Goal: Task Accomplishment & Management: Complete application form

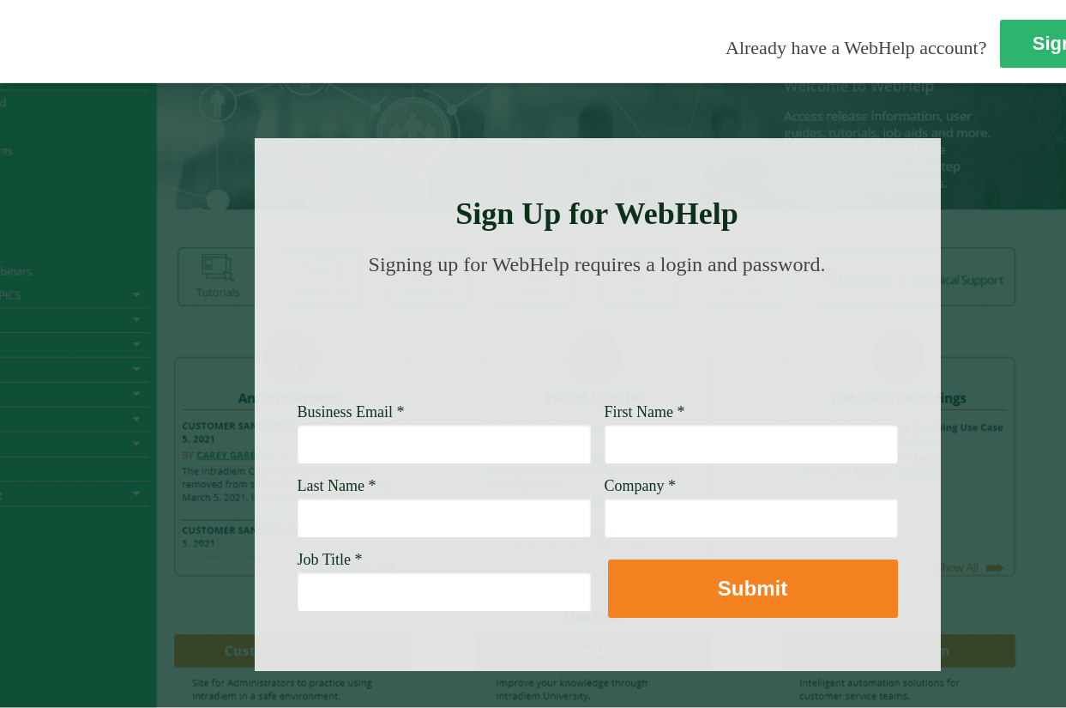
click at [414, 445] on input "Business Email *" at bounding box center [444, 443] width 293 height 39
type input "[EMAIL_ADDRESS][DOMAIN_NAME]"
type input "Jetro"
type input "[PERSON_NAME] III"
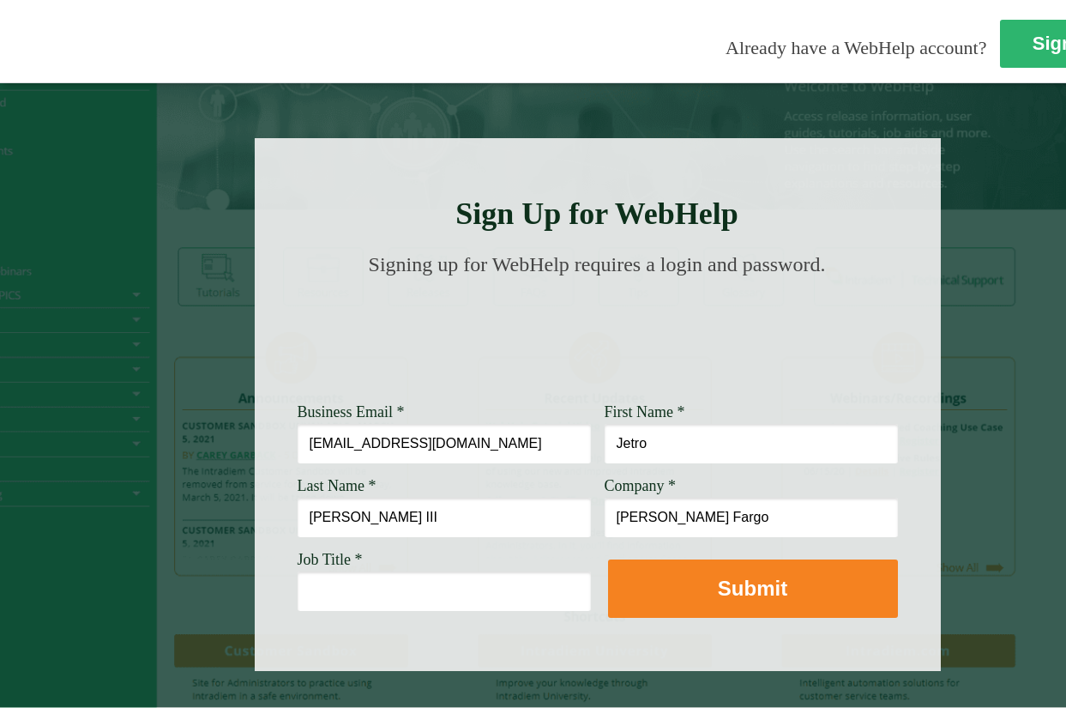
type input "[PERSON_NAME] Fargo"
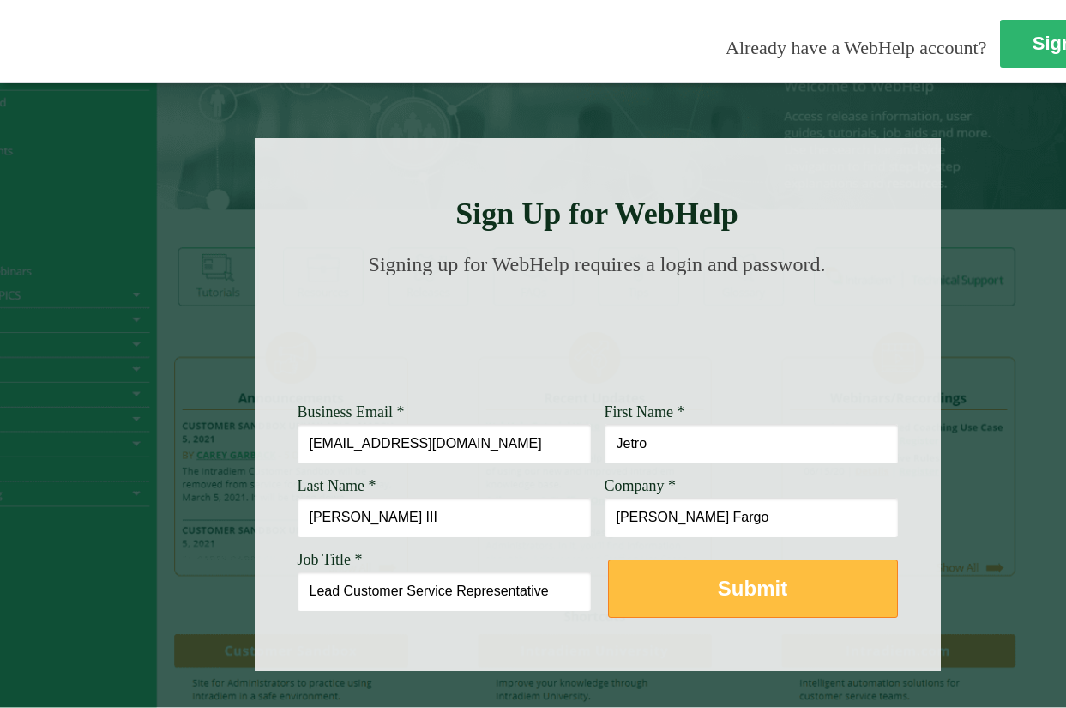
type input "Lead Customer Service Representative"
click at [739, 585] on strong "Submit" at bounding box center [752, 587] width 69 height 23
